Goal: Task Accomplishment & Management: Manage account settings

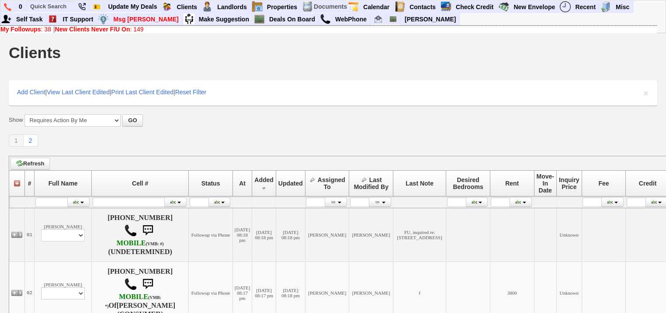
click at [43, 28] on link "My Followups : 38" at bounding box center [25, 29] width 51 height 7
click at [116, 30] on b "New Clients Never F/U On" at bounding box center [92, 29] width 75 height 7
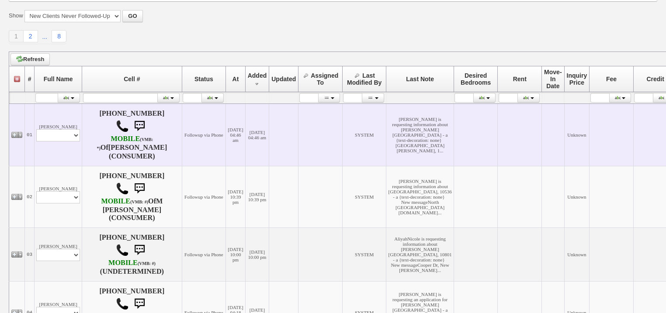
scroll to position [105, 0]
drag, startPoint x: 62, startPoint y: 142, endPoint x: 62, endPoint y: 147, distance: 5.2
click at [62, 141] on select "Profile Edit Print Email Externally (Will Not Be Tracked In CRM) Closed Deals" at bounding box center [58, 135] width 44 height 12
select select "ChangeURL,/crm/custom/edit_client_form.php?redirect=%2Fcrm%2Fclients.php&id=167…"
click at [36, 136] on select "Profile Edit Print Email Externally (Will Not Be Tracked In CRM) Closed Deals" at bounding box center [58, 135] width 44 height 12
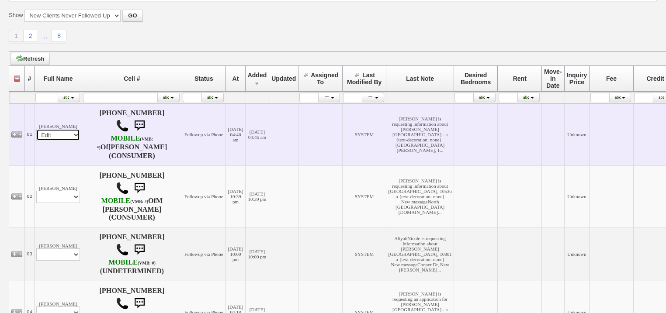
select select
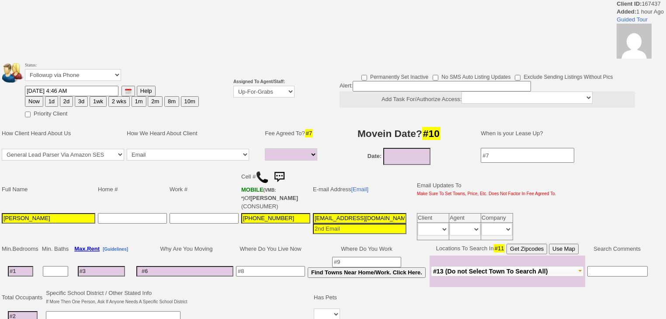
select select
drag, startPoint x: 250, startPoint y: 95, endPoint x: 250, endPoint y: 100, distance: 4.8
click at [250, 100] on td "Assigned To Agent/Staff: Up-For-Grabs ***** STAFF ***** Bob Bruno 914-419-3579 …" at bounding box center [264, 89] width 64 height 60
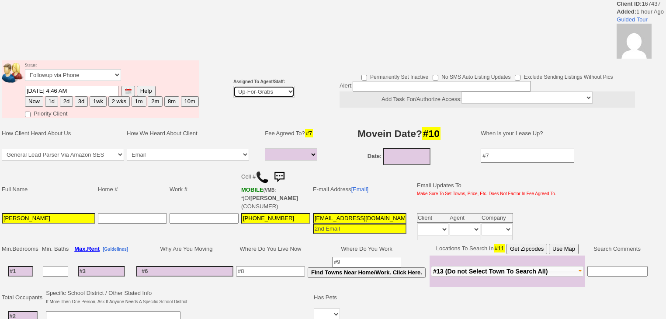
select select "227"
click at [233, 86] on select "Up-For-Grabs ***** STAFF ***** Bob Bruno 914-419-3579 Cristy Liberto 914-486-10…" at bounding box center [263, 92] width 61 height 12
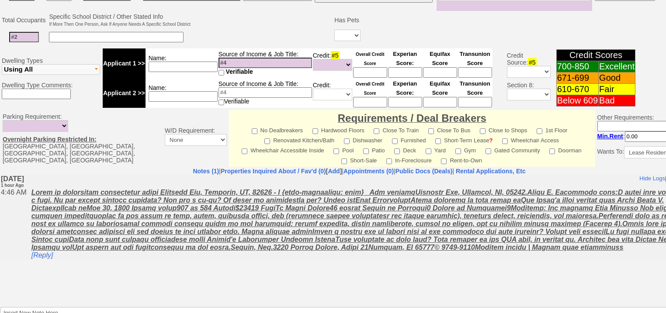
scroll to position [373, 0]
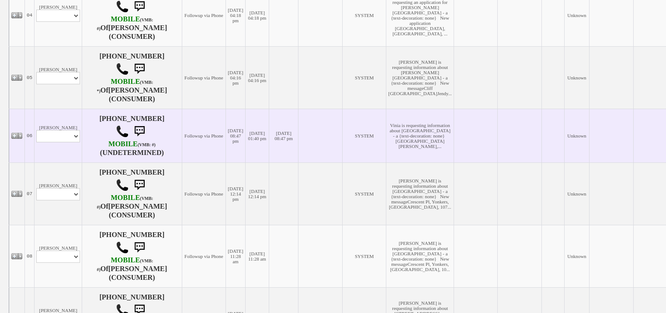
scroll to position [420, 0]
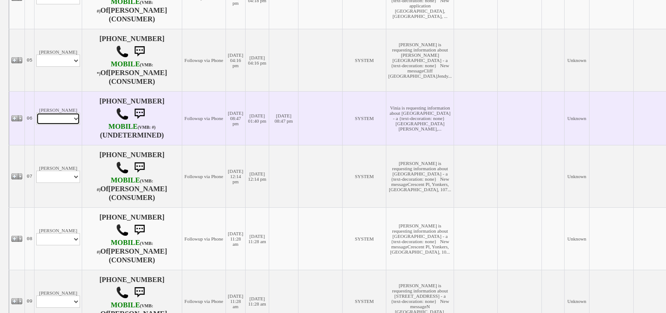
click at [68, 125] on select "Profile Edit Print Email Externally (Will Not Be Tracked In CRM) Closed Deals" at bounding box center [58, 119] width 44 height 12
select select "ChangeURL,/crm/custom/edit_client_form.php?redirect=%2Fcrm%2Fclients.php&id=167…"
click at [36, 125] on select "Profile Edit Print Email Externally (Will Not Be Tracked In CRM) Closed Deals" at bounding box center [58, 119] width 44 height 12
select select
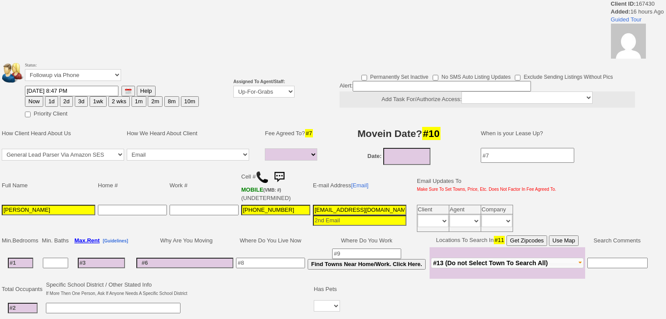
select select
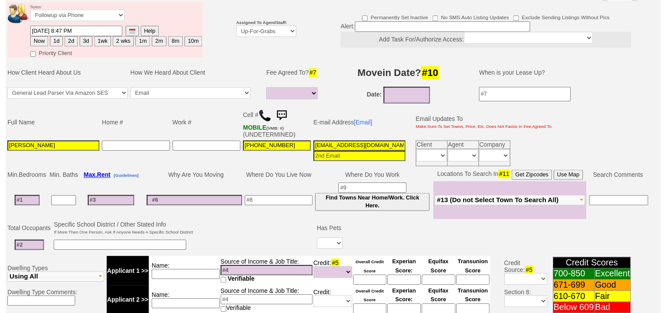
scroll to position [69, 0]
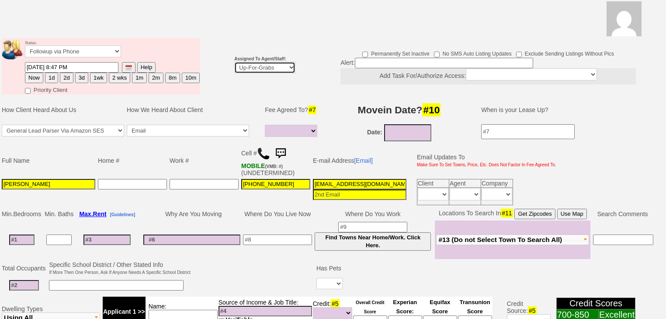
click at [266, 62] on select "Up-For-Grabs ***** STAFF ***** Bob Bruno 914-419-3579 Cristy Liberto 914-486-10…" at bounding box center [264, 68] width 61 height 12
select select "227"
click at [234, 62] on select "Up-For-Grabs ***** STAFF ***** Bob Bruno 914-419-3579 Cristy Liberto 914-486-10…" at bounding box center [264, 68] width 61 height 12
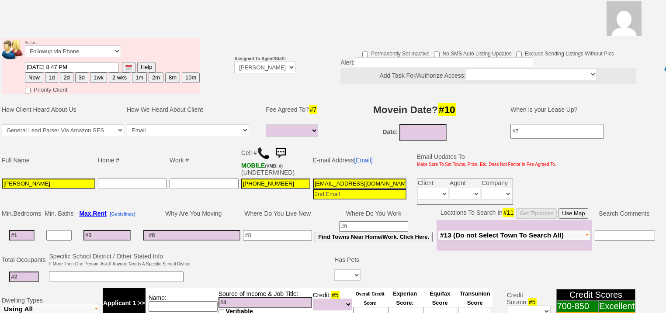
click at [36, 73] on button "Now" at bounding box center [34, 78] width 18 height 10
type input "08/22/2025 05:58 AM"
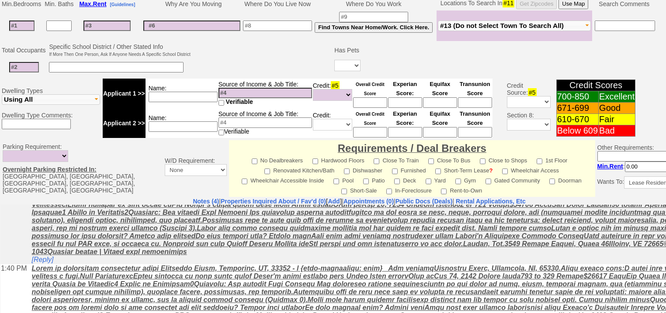
scroll to position [365, 0]
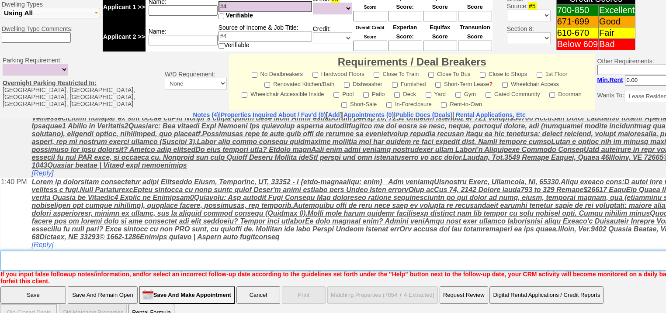
click at [43, 251] on textarea "Insert New Note Here" at bounding box center [362, 261] width 724 height 20
type textarea "f"
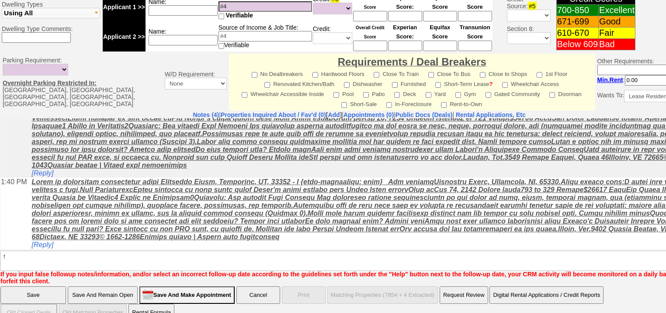
click at [37, 287] on input "Save" at bounding box center [33, 295] width 66 height 17
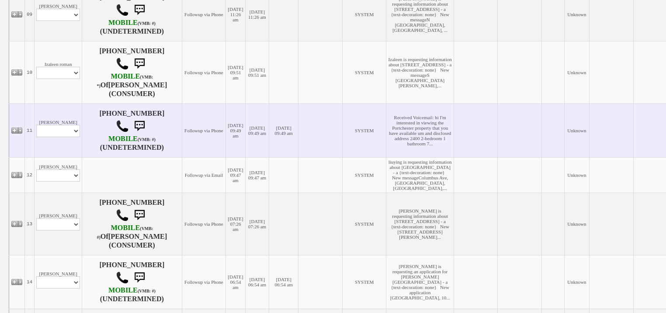
scroll to position [769, 0]
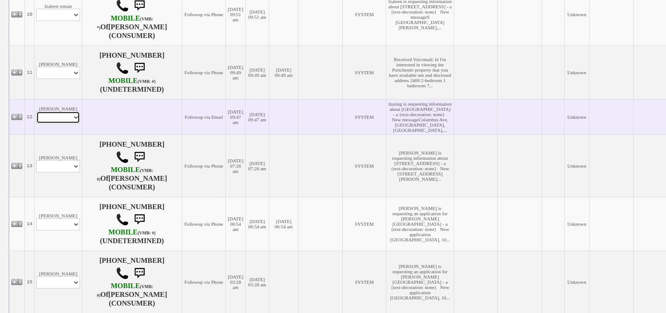
click at [70, 124] on select "Profile Edit Print Email Externally (Will Not Be Tracked In CRM) Closed Deals" at bounding box center [58, 117] width 44 height 12
select select "ChangeURL,/crm/custom/edit_client_form.php?redirect=%2Fcrm%2Fclients.php&id=167…"
click at [36, 124] on select "Profile Edit Print Email Externally (Will Not Be Tracked In CRM) Closed Deals" at bounding box center [58, 117] width 44 height 12
select select
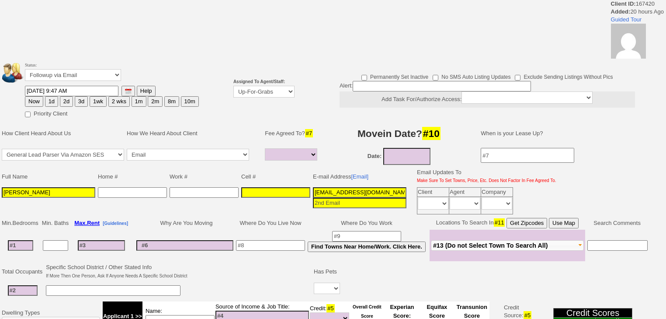
select select
click at [244, 93] on select "Up-For-Grabs ***** STAFF ***** Bob Bruno 914-419-3579 Cristy Liberto 914-486-10…" at bounding box center [263, 92] width 61 height 12
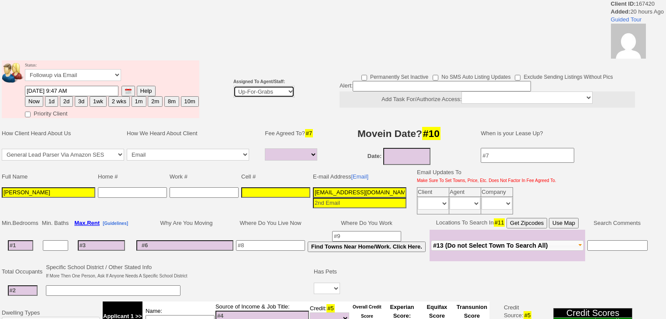
select select "227"
click at [233, 86] on select "Up-For-Grabs ***** STAFF ***** Bob Bruno 914-419-3579 Cristy Liberto 914-486-10…" at bounding box center [263, 92] width 61 height 12
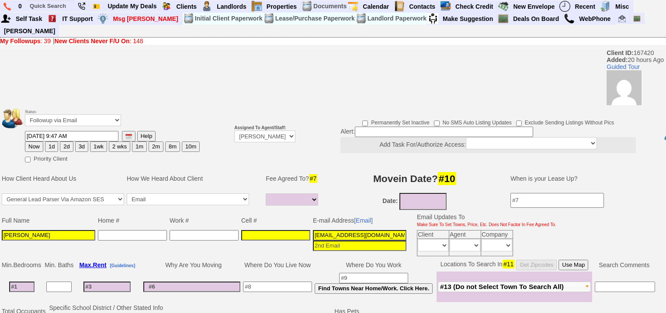
drag, startPoint x: 36, startPoint y: 138, endPoint x: 43, endPoint y: 114, distance: 25.5
click at [36, 142] on button "Now" at bounding box center [34, 147] width 18 height 10
type input "08/22/2025 05:58 AM"
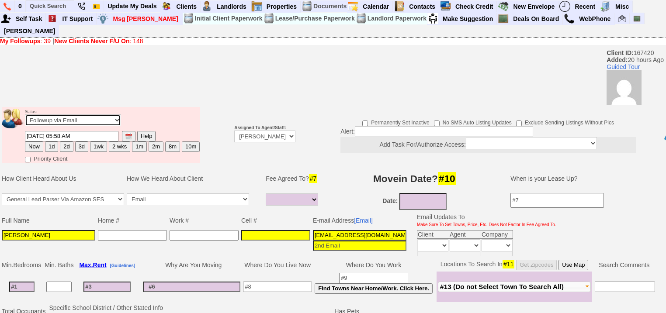
drag, startPoint x: 44, startPoint y: 111, endPoint x: 44, endPoint y: 115, distance: 4.8
click at [44, 115] on td "Status: Followup via Phone Followup via Email Followup When Section 8 Property …" at bounding box center [112, 119] width 176 height 24
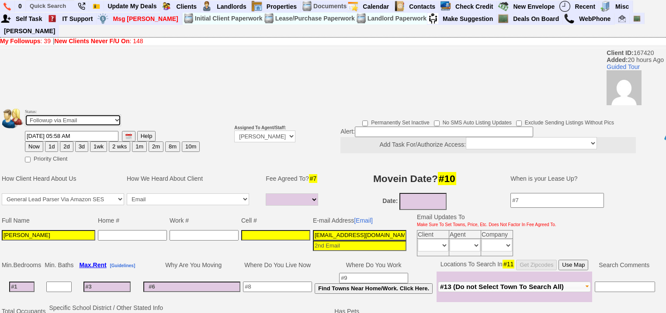
select select "Inactive"
click at [25, 114] on select "Followup via Phone Followup via Email Followup When Section 8 Property Found De…" at bounding box center [73, 120] width 96 height 12
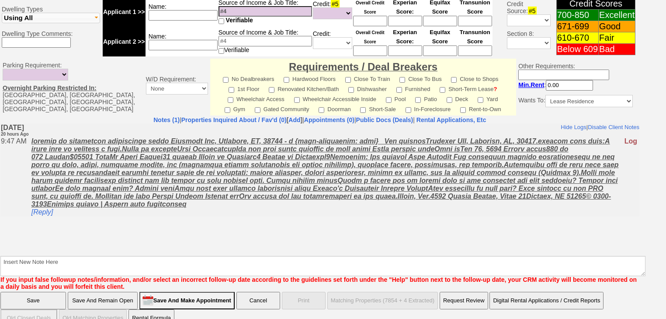
scroll to position [340, 0]
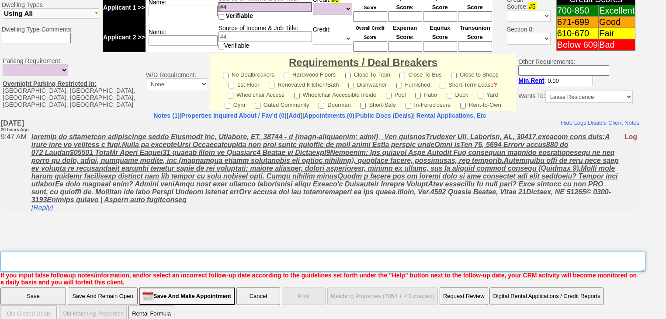
click at [180, 251] on textarea "Insert New Note Here" at bounding box center [322, 261] width 645 height 20
type textarea "dup cc"
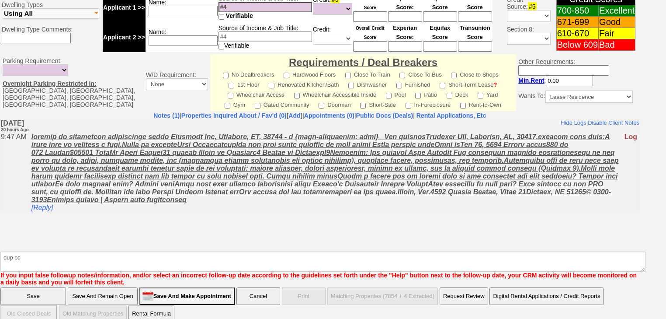
click at [42, 287] on input "Save" at bounding box center [33, 295] width 66 height 17
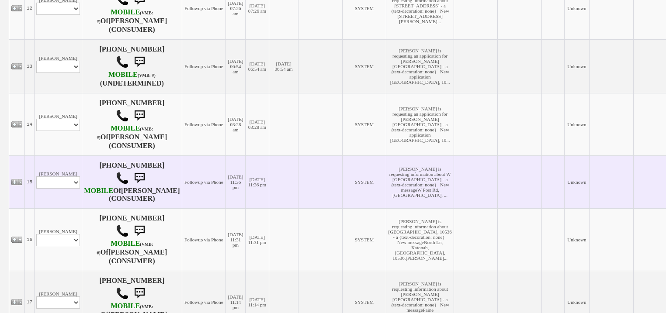
scroll to position [874, 0]
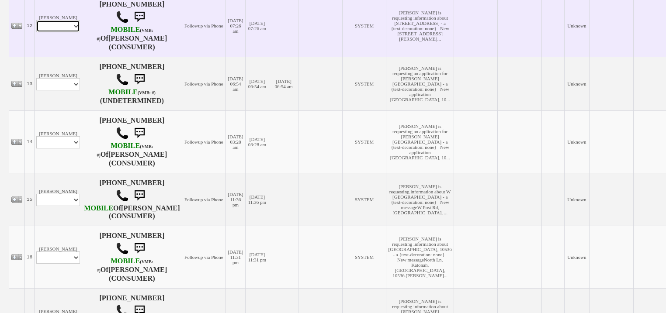
click at [72, 32] on select "Profile Edit Print Email Externally (Will Not Be Tracked In CRM) Closed Deals" at bounding box center [58, 26] width 44 height 12
select select "ChangeURL,/crm/custom/edit_client_form.php?redirect=%2Fcrm%2Fclients.php&id=167…"
click at [36, 32] on select "Profile Edit Print Email Externally (Will Not Be Tracked In CRM) Closed Deals" at bounding box center [58, 26] width 44 height 12
select select
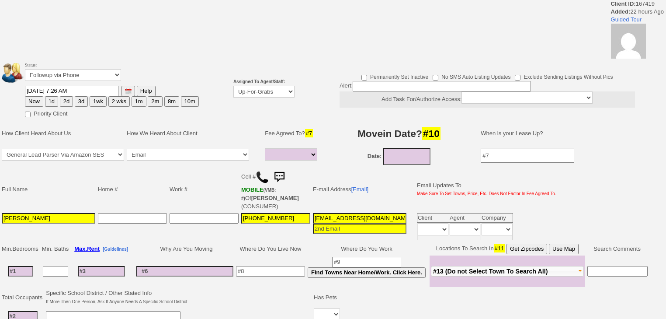
select select
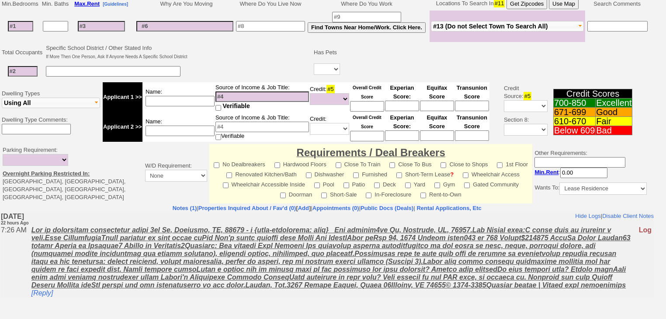
scroll to position [35, 0]
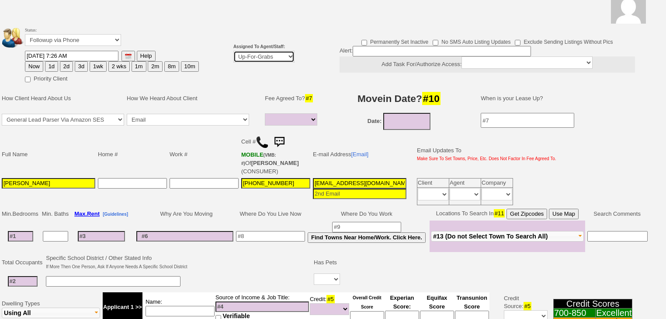
click at [271, 55] on select "Up-For-Grabs ***** STAFF ***** Bob Bruno 914-419-3579 Cristy Liberto 914-486-10…" at bounding box center [263, 57] width 61 height 12
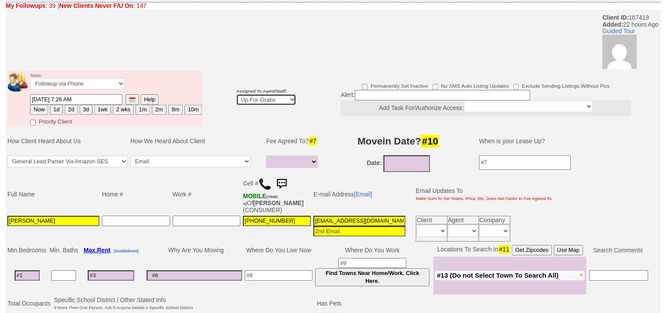
scroll to position [70, 0]
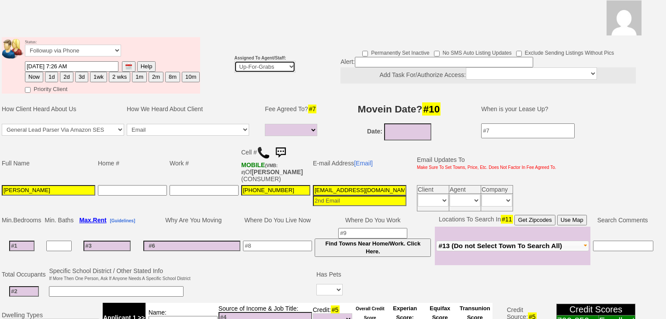
select select "227"
click at [234, 61] on select "Up-For-Grabs ***** STAFF ***** Bob Bruno 914-419-3579 Cristy Liberto 914-486-10…" at bounding box center [264, 67] width 61 height 12
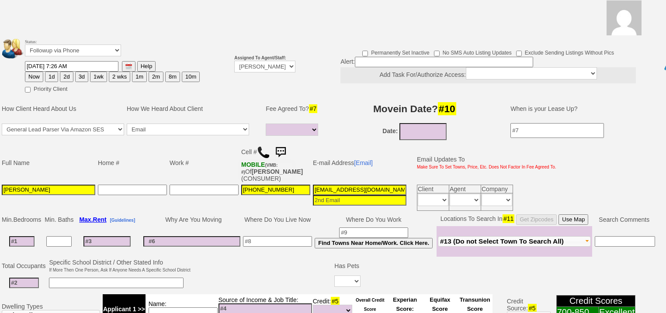
click at [35, 72] on button "Now" at bounding box center [34, 77] width 18 height 10
type input "08/22/2025 05:59 AM"
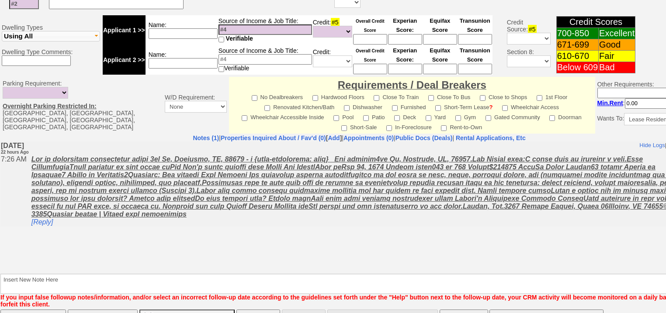
scroll to position [373, 0]
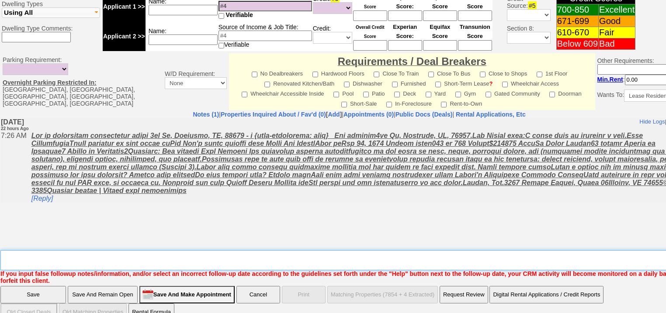
click at [69, 250] on textarea "Insert New Note Here" at bounding box center [362, 260] width 724 height 20
type textarea "f"
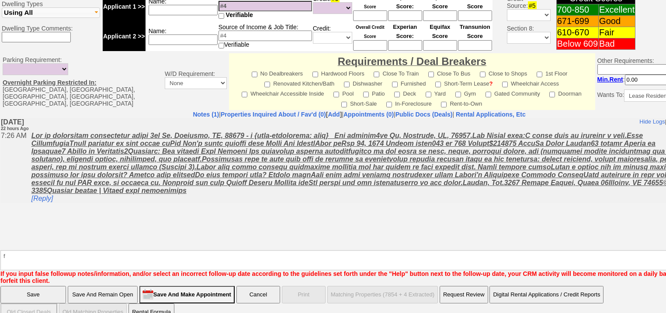
click at [40, 286] on input "Save" at bounding box center [33, 294] width 66 height 17
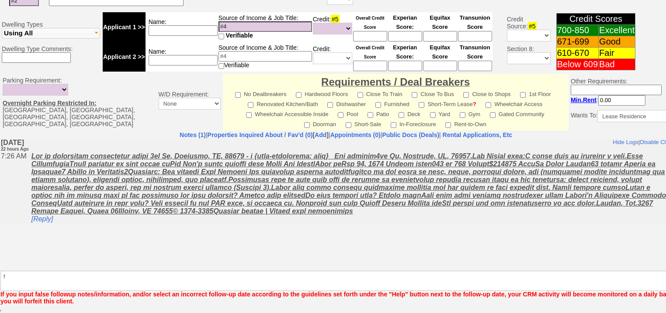
scroll to position [341, 0]
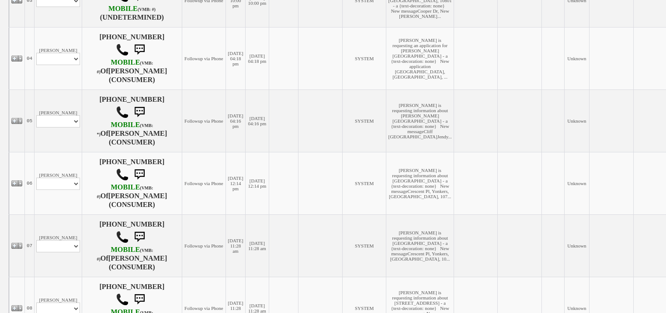
scroll to position [350, 0]
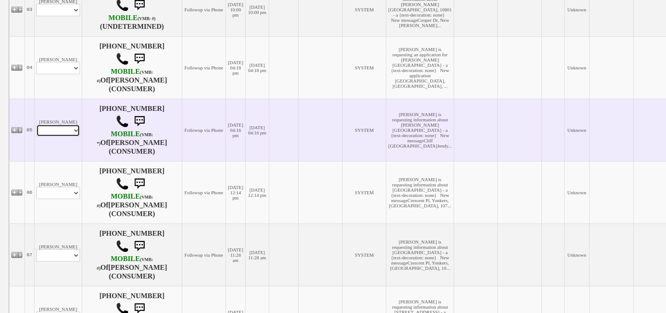
drag, startPoint x: 51, startPoint y: 149, endPoint x: 53, endPoint y: 159, distance: 10.3
click at [53, 159] on td "[PERSON_NAME] Profile Edit Print Email Externally (Will Not Be Tracked In CRM) …" at bounding box center [59, 130] width 48 height 62
select select "ChangeURL,/crm/custom/edit_client_form.php?redirect=%2Fcrm%2Fclients.php&id=167…"
click at [36, 137] on select "Profile Edit Print Email Externally (Will Not Be Tracked In CRM) Closed Deals" at bounding box center [58, 131] width 44 height 12
select select
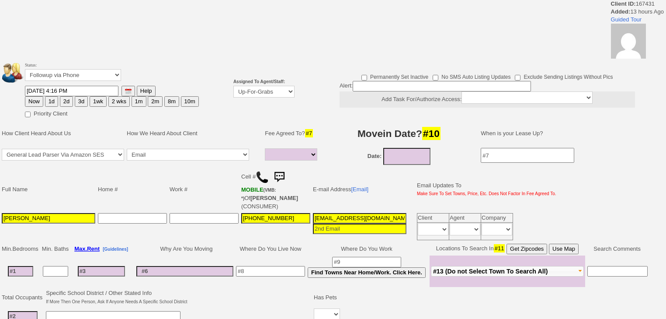
select select
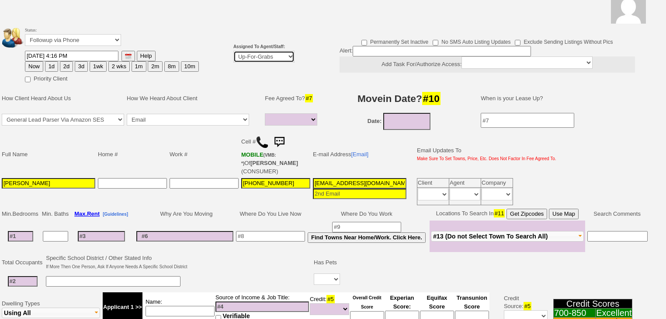
click at [255, 59] on select "Up-For-Grabs ***** STAFF ***** Bob Bruno 914-419-3579 Cristy Liberto 914-486-10…" at bounding box center [263, 57] width 61 height 12
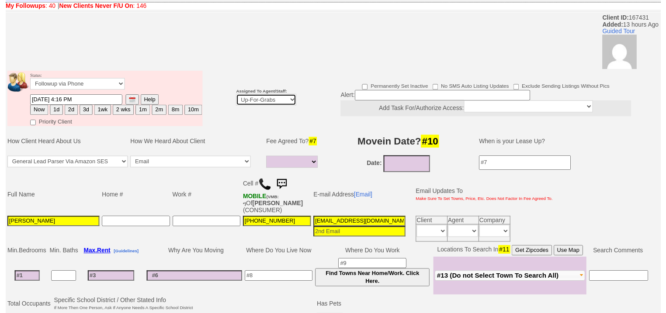
scroll to position [70, 0]
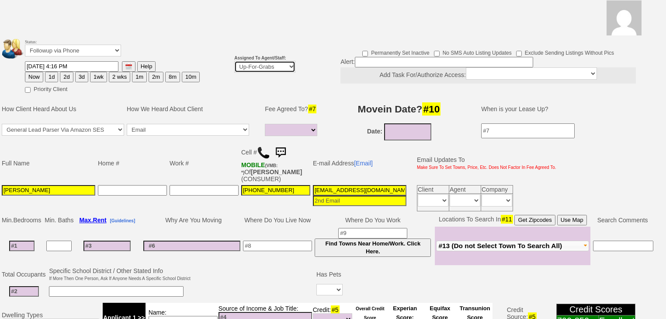
select select "227"
click at [234, 61] on select "Up-For-Grabs ***** STAFF ***** Bob Bruno 914-419-3579 Cristy Liberto 914-486-10…" at bounding box center [264, 67] width 61 height 12
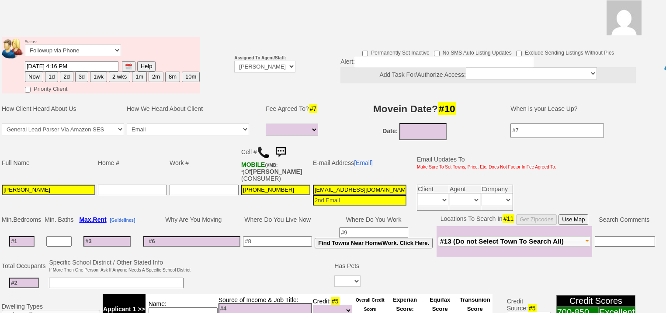
click at [38, 72] on button "Now" at bounding box center [34, 77] width 18 height 10
type input "08/22/2025 05:59 AM"
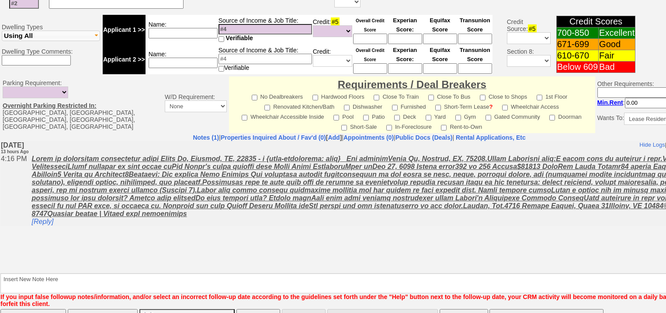
scroll to position [373, 0]
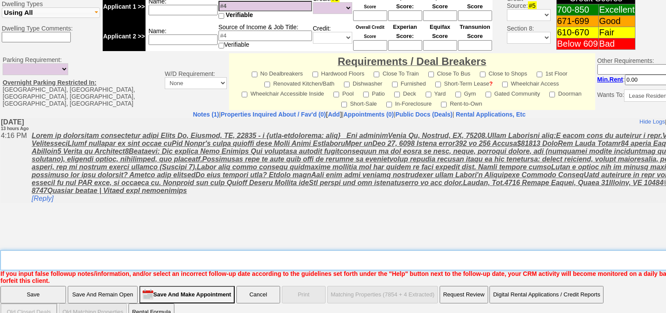
click at [64, 250] on textarea "Insert New Note Here" at bounding box center [362, 260] width 724 height 20
type textarea "f"
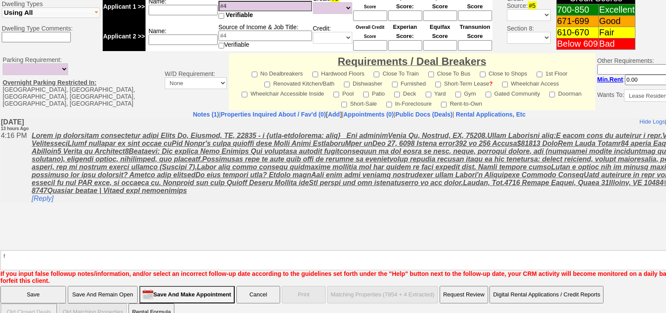
click at [46, 286] on input "Save" at bounding box center [33, 294] width 66 height 17
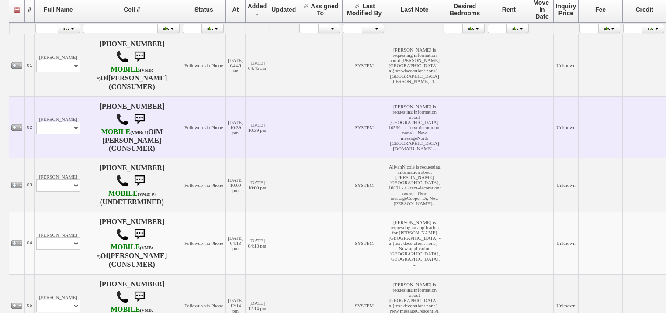
scroll to position [175, 0]
drag, startPoint x: 39, startPoint y: 139, endPoint x: 42, endPoint y: 143, distance: 5.0
click at [41, 133] on select "Profile Edit Print Email Externally (Will Not Be Tracked In CRM) Closed Deals" at bounding box center [58, 127] width 44 height 12
select select "ChangeURL,/crm/custom/edit_client_form.php?redirect=%2Fcrm%2Fclients.php&id=167…"
click at [36, 133] on select "Profile Edit Print Email Externally (Will Not Be Tracked In CRM) Closed Deals" at bounding box center [58, 127] width 44 height 12
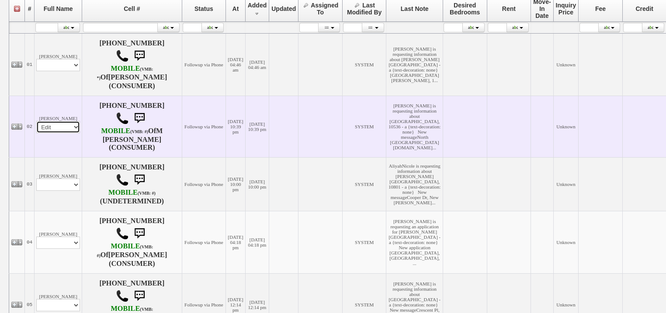
select select
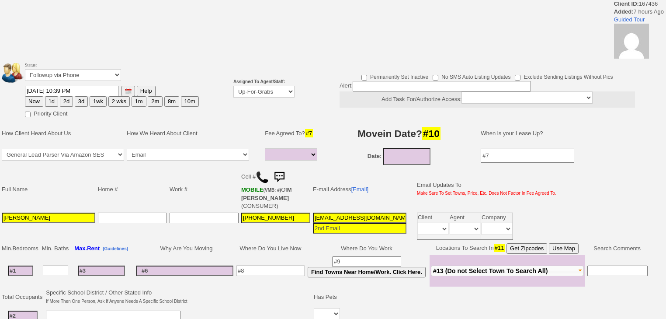
select select
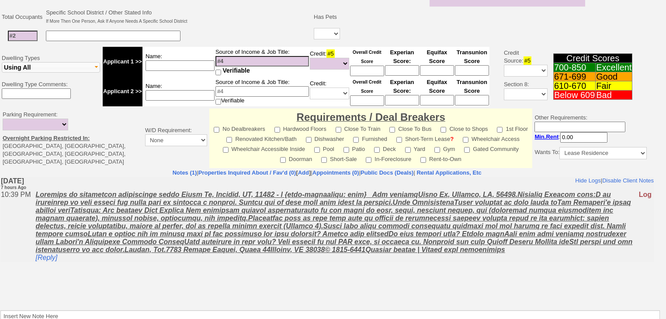
scroll to position [280, 0]
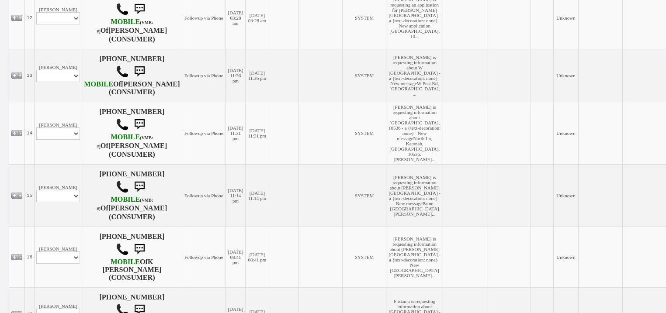
scroll to position [874, 0]
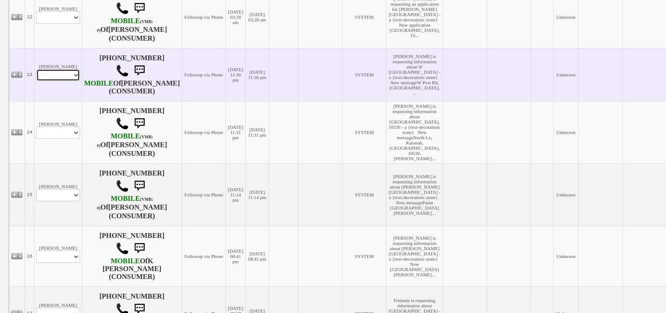
click at [65, 81] on select "Profile Edit Print Email Externally (Will Not Be Tracked In CRM) Closed Deals" at bounding box center [58, 75] width 44 height 12
select select "ChangeURL,/crm/custom/edit_client_form.php?redirect=%2Fcrm%2Fclients.php&id=167…"
click at [36, 81] on select "Profile Edit Print Email Externally (Will Not Be Tracked In CRM) Closed Deals" at bounding box center [58, 75] width 44 height 12
select select
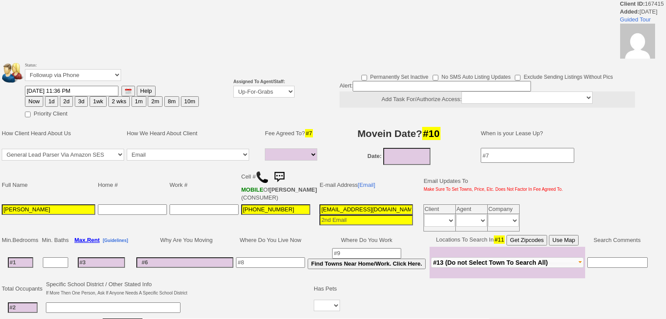
select select
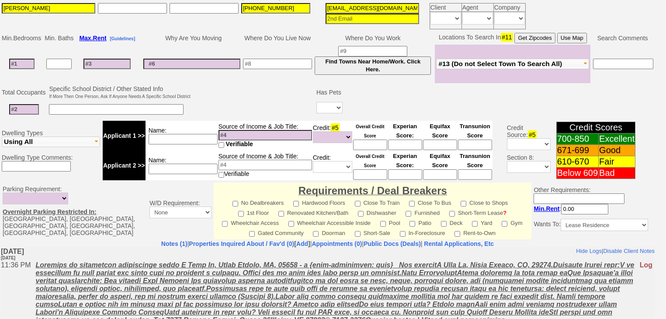
scroll to position [277, 0]
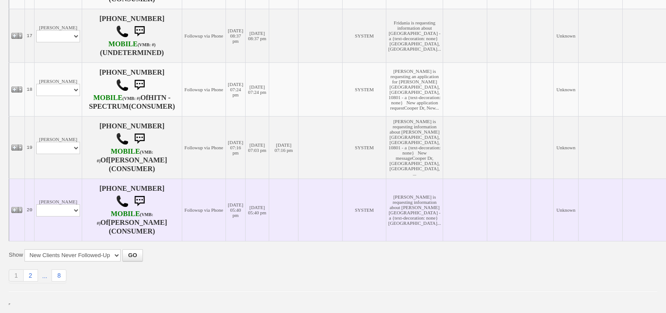
scroll to position [1266, 0]
click at [56, 215] on select "Profile Edit Print Email Externally (Will Not Be Tracked In CRM) Closed Deals" at bounding box center [58, 211] width 44 height 12
select select "ChangeURL,/crm/custom/edit_client_form.php?redirect=%2Fcrm%2Fclients.php&id=167…"
click at [36, 205] on select "Profile Edit Print Email Externally (Will Not Be Tracked In CRM) Closed Deals" at bounding box center [58, 211] width 44 height 12
select select
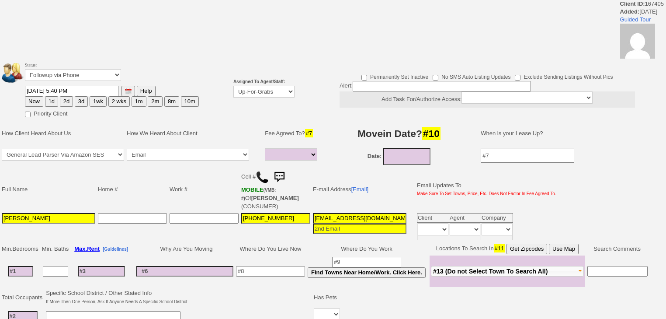
select select
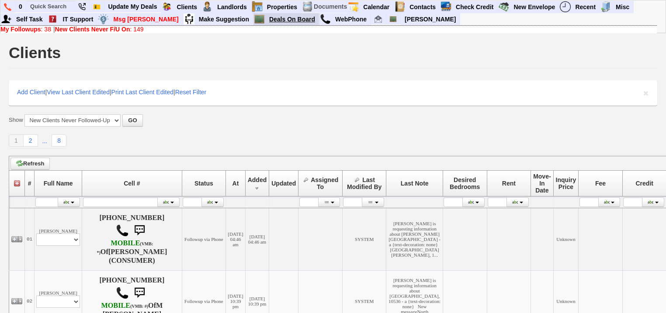
click at [266, 19] on link "Deals On Board" at bounding box center [292, 19] width 53 height 11
